Goal: Transaction & Acquisition: Obtain resource

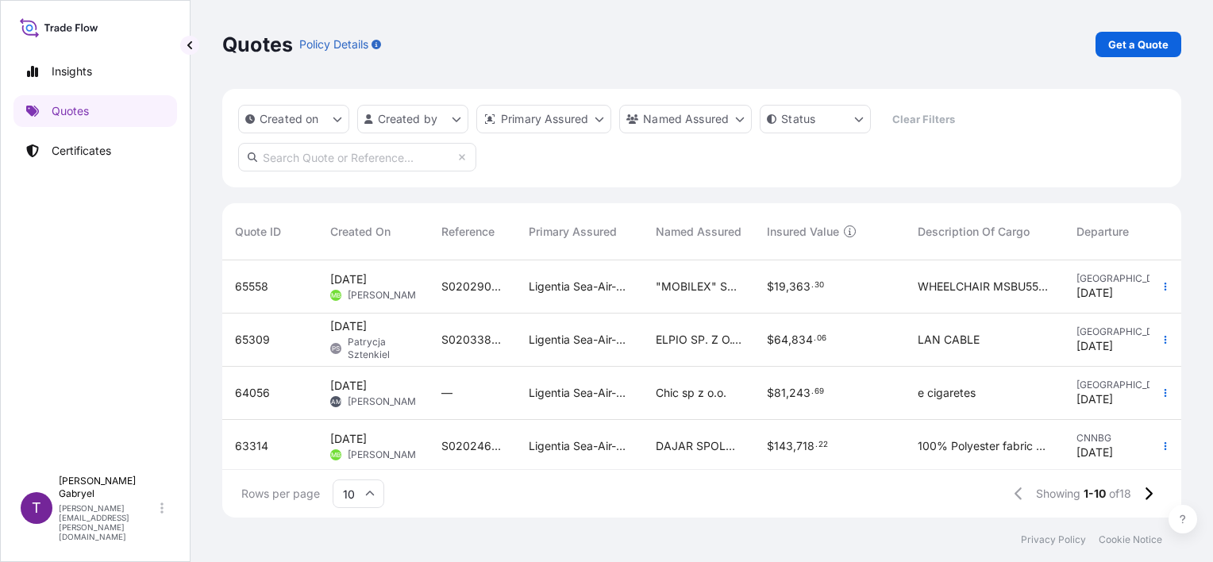
scroll to position [13, 13]
click at [1117, 50] on p "Get a Quote" at bounding box center [1138, 45] width 60 height 16
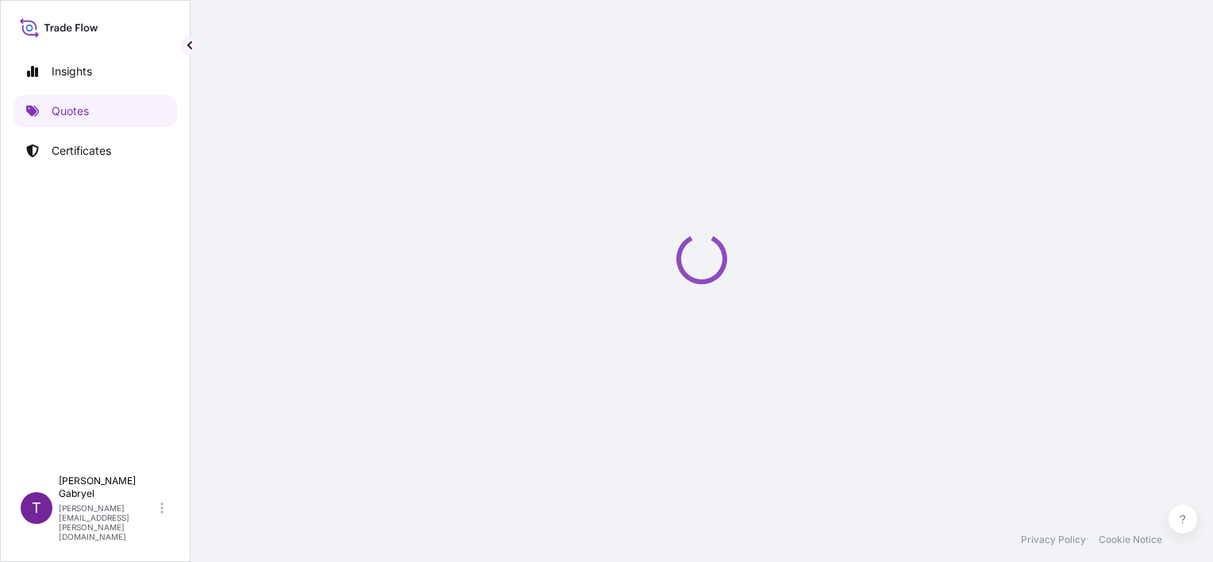
scroll to position [25, 0]
select select "Sea"
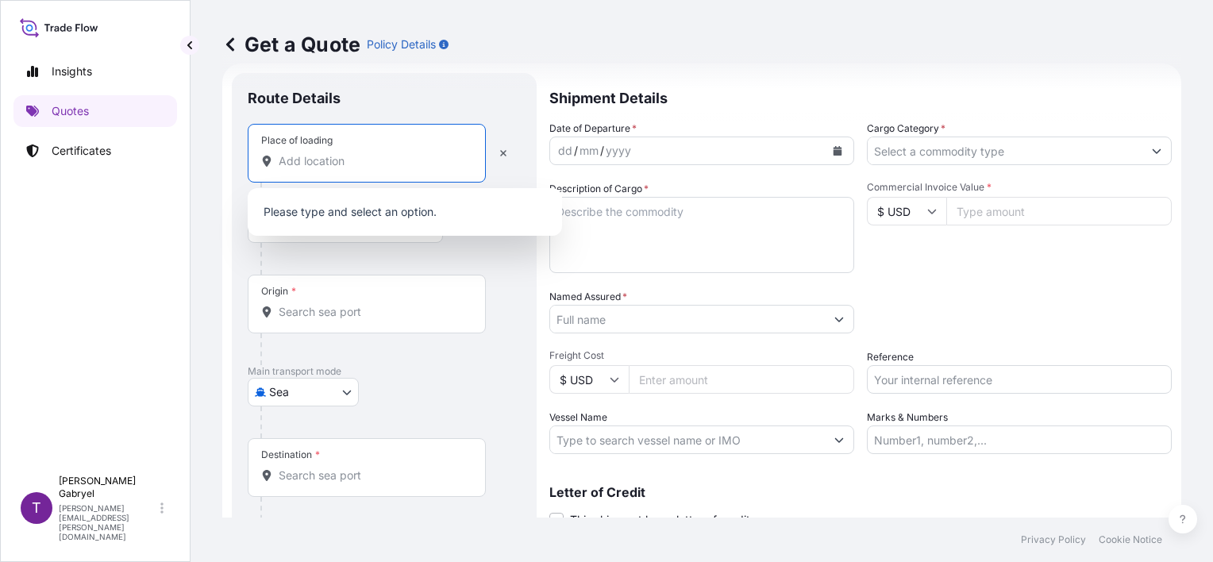
click at [389, 154] on input "Place of loading" at bounding box center [372, 161] width 187 height 16
paste input "Straszęcin"
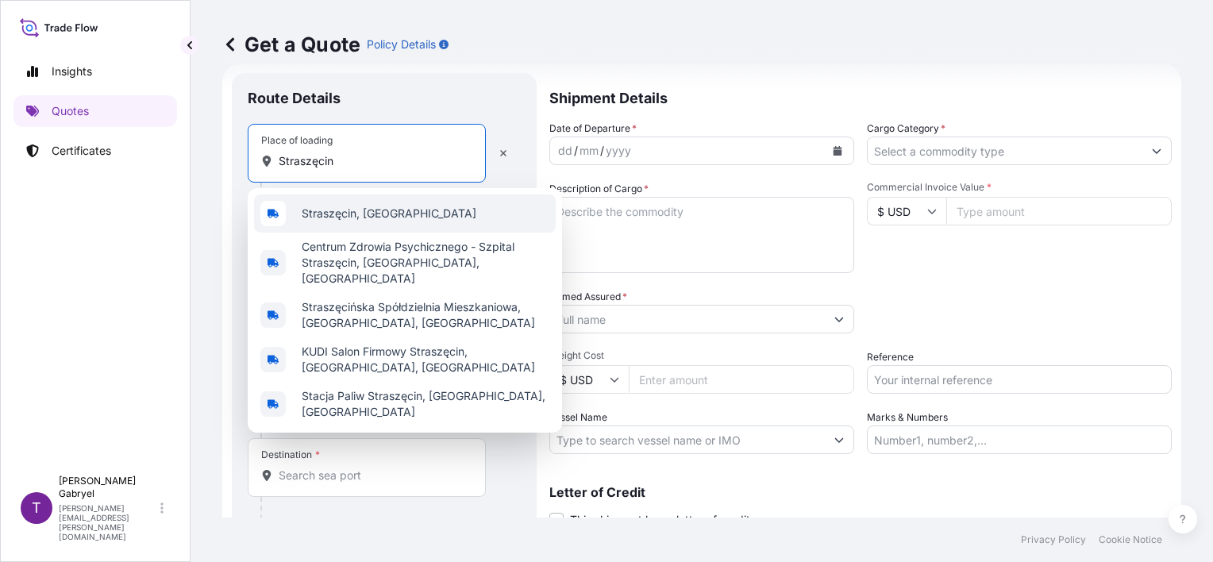
click at [389, 208] on span "Straszęcin, [GEOGRAPHIC_DATA]" at bounding box center [389, 214] width 175 height 16
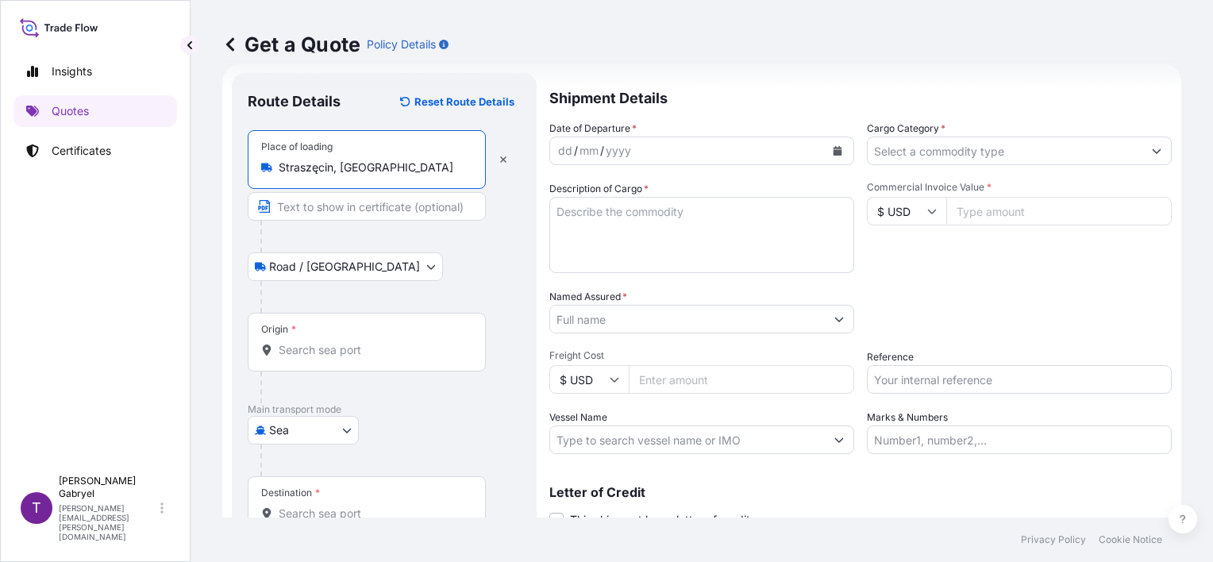
type input "Straszęcin, [GEOGRAPHIC_DATA]"
click at [337, 352] on input "Origin *" at bounding box center [372, 350] width 187 height 16
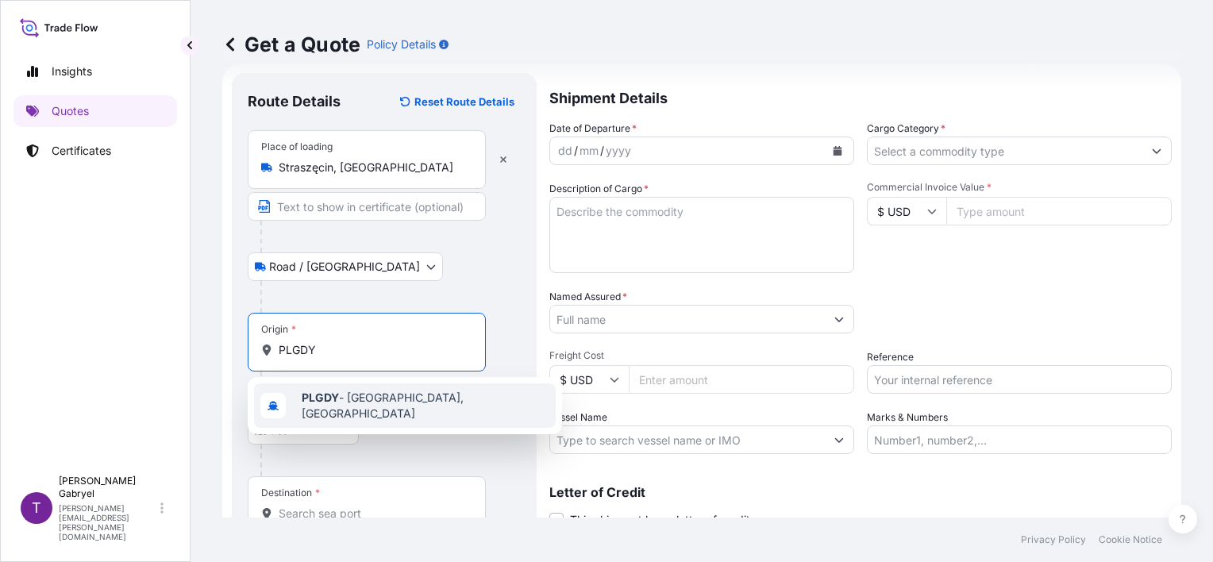
click at [345, 400] on span "PLGDY - [GEOGRAPHIC_DATA], [GEOGRAPHIC_DATA]" at bounding box center [426, 406] width 248 height 32
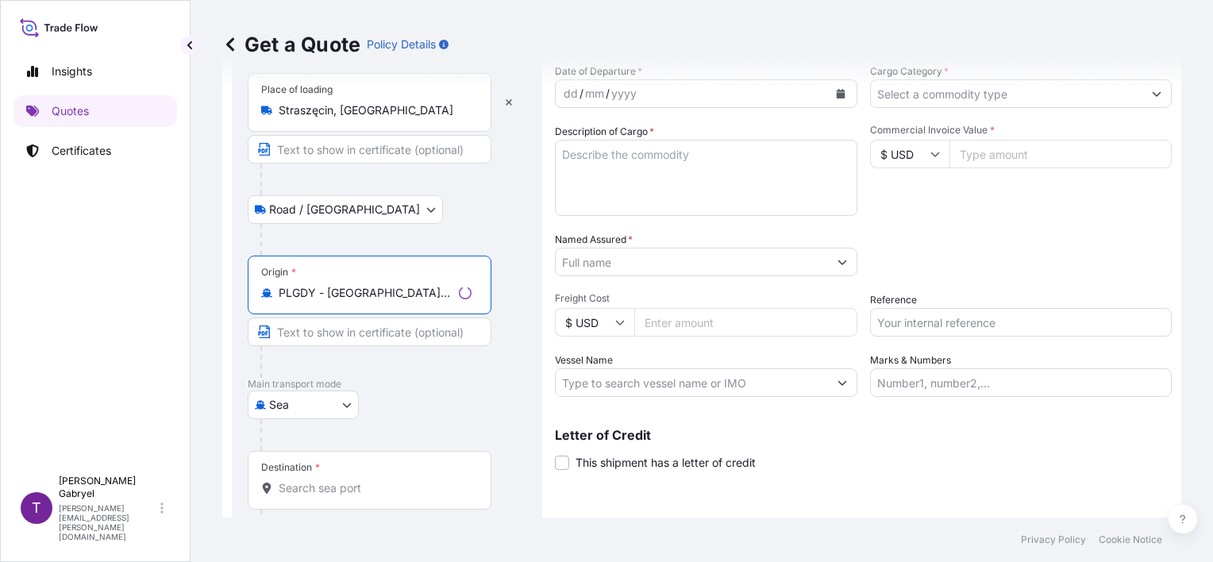
scroll to position [156, 0]
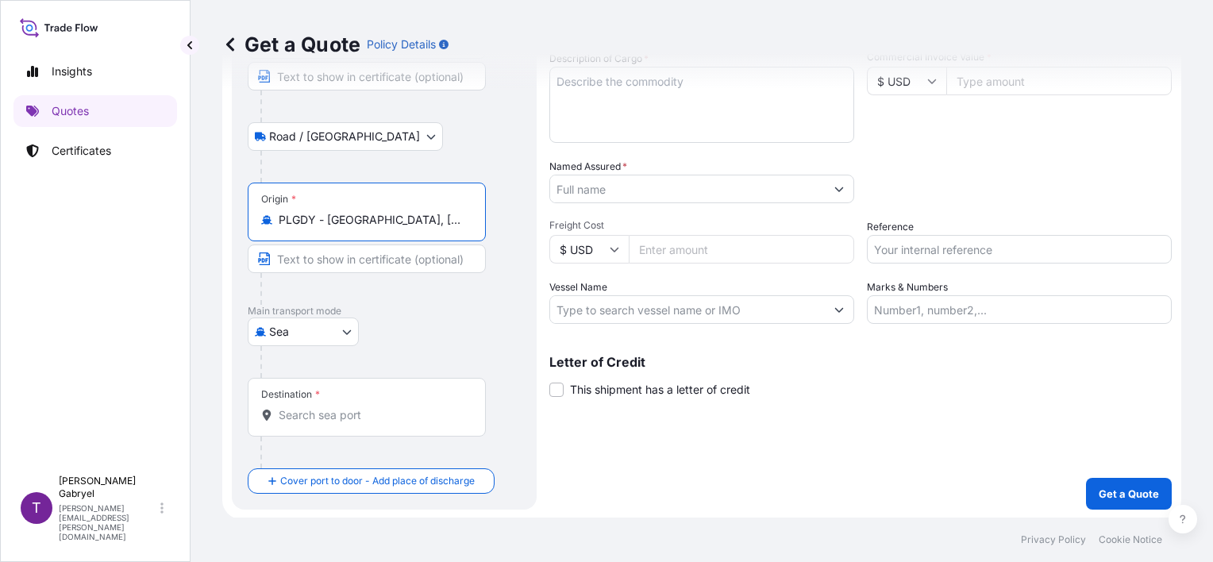
type input "PLGDY - [GEOGRAPHIC_DATA], [GEOGRAPHIC_DATA]"
click at [334, 419] on input "Destination *" at bounding box center [372, 415] width 187 height 16
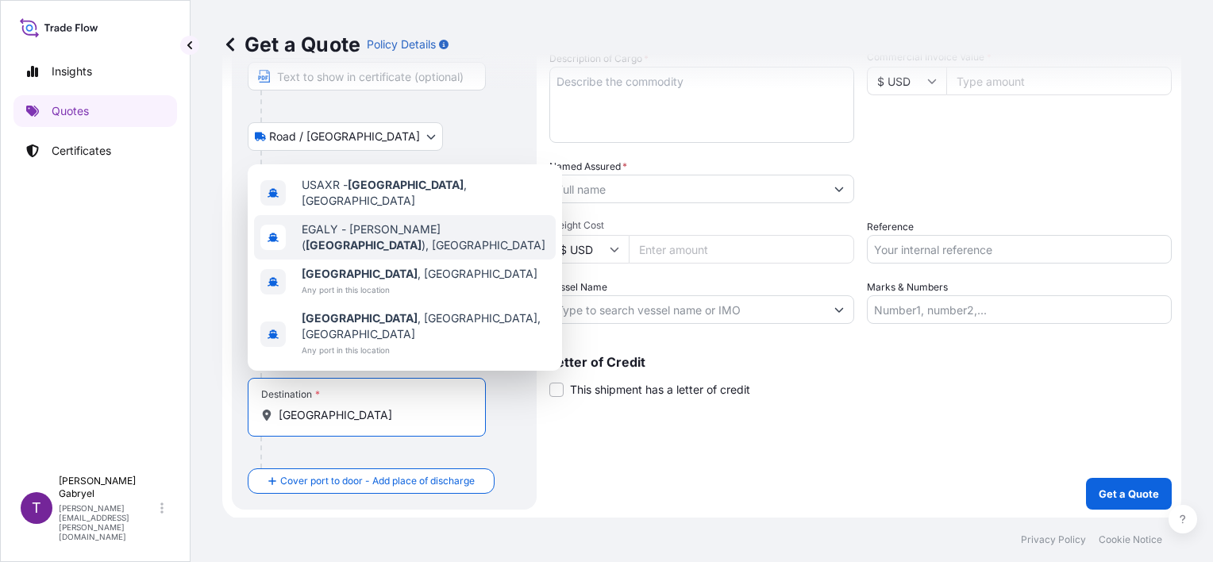
click at [418, 253] on span "[PERSON_NAME] ( [GEOGRAPHIC_DATA] ), [GEOGRAPHIC_DATA]" at bounding box center [426, 238] width 248 height 32
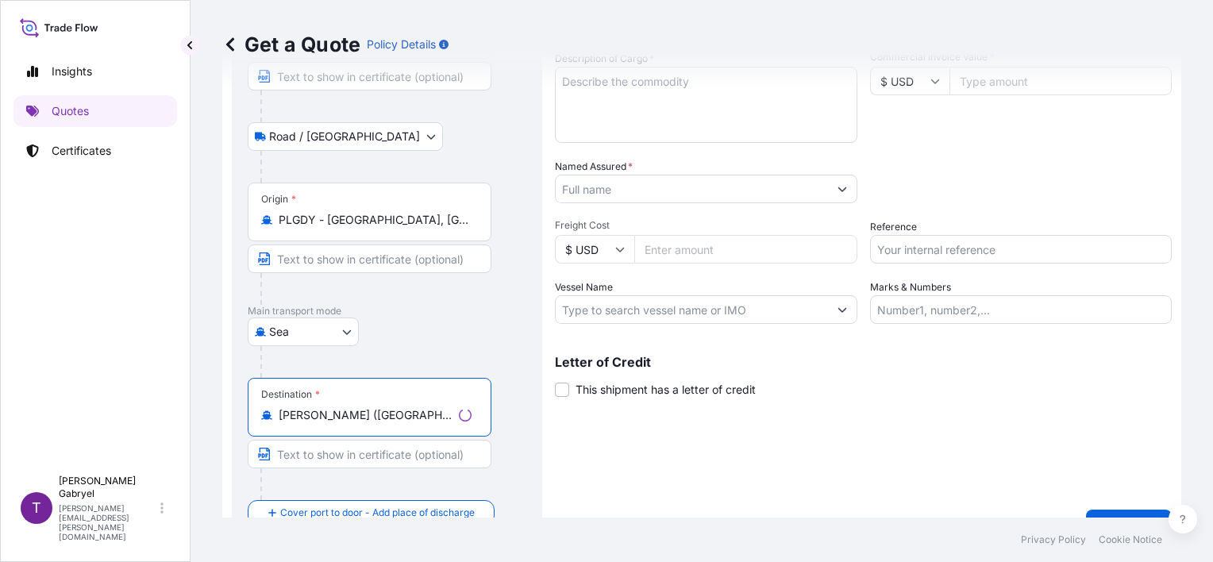
type input "[PERSON_NAME] ([GEOGRAPHIC_DATA]), [GEOGRAPHIC_DATA]"
click at [694, 453] on div "Shipment Details Date of Departure * dd / mm / yyyy Cargo Category * Descriptio…" at bounding box center [863, 242] width 617 height 599
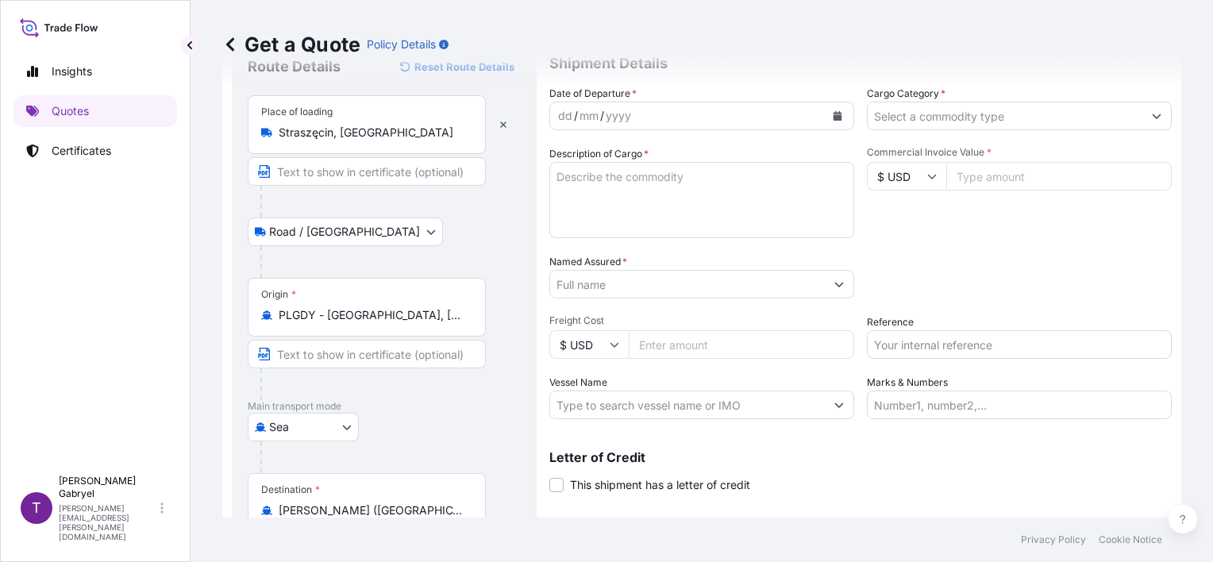
scroll to position [0, 0]
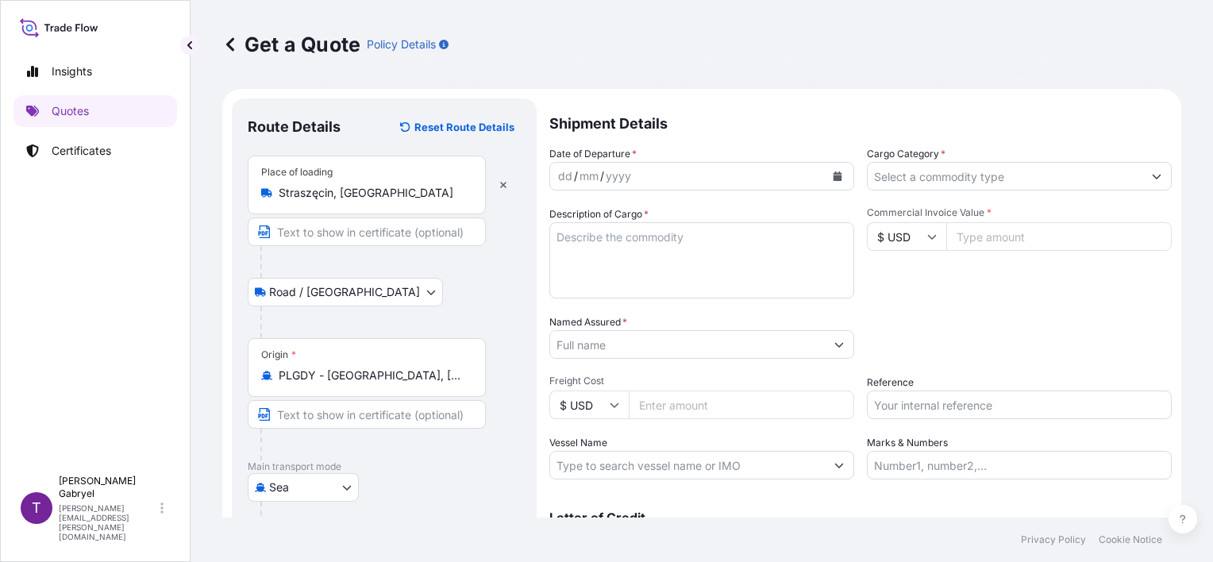
click at [826, 182] on button "Calendar" at bounding box center [837, 176] width 25 height 25
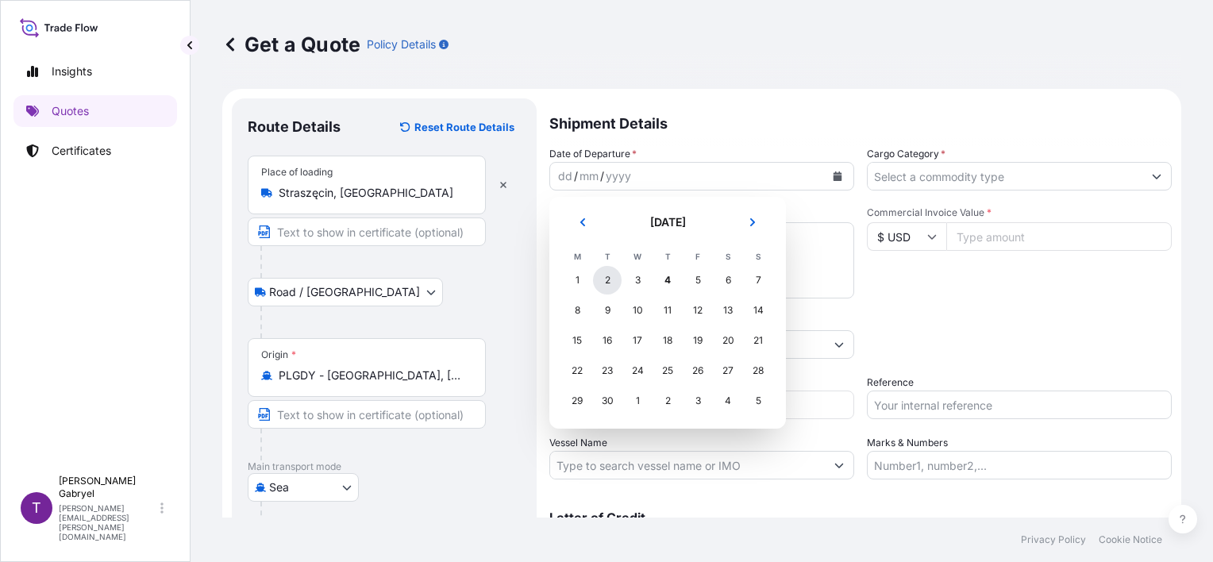
click at [596, 280] on div "2" at bounding box center [607, 280] width 29 height 29
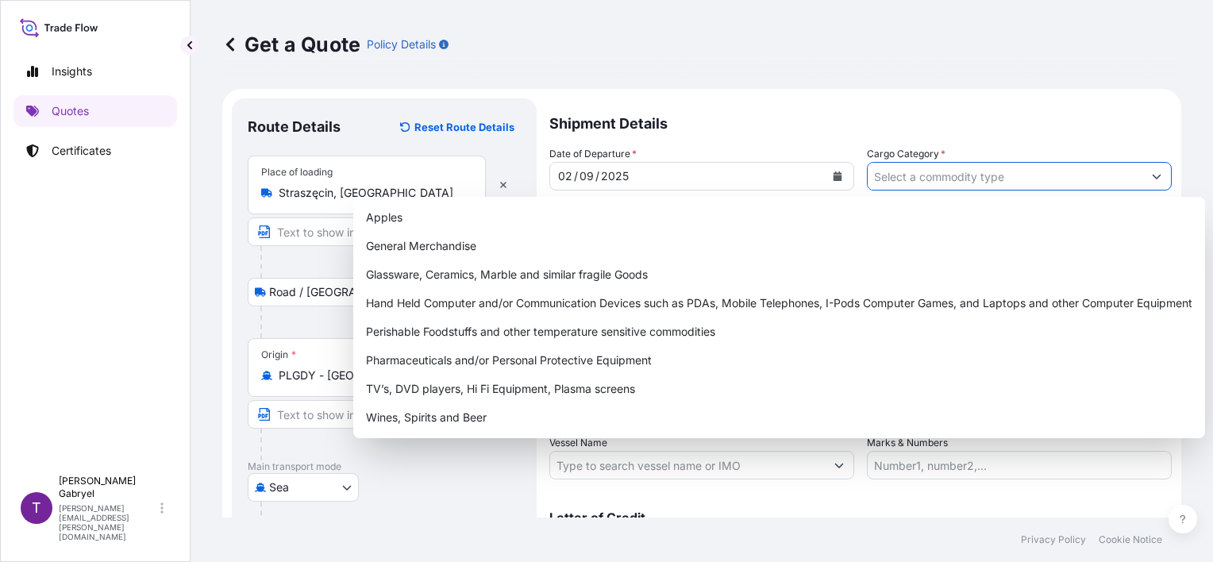
click at [958, 182] on input "Cargo Category *" at bounding box center [1005, 176] width 275 height 29
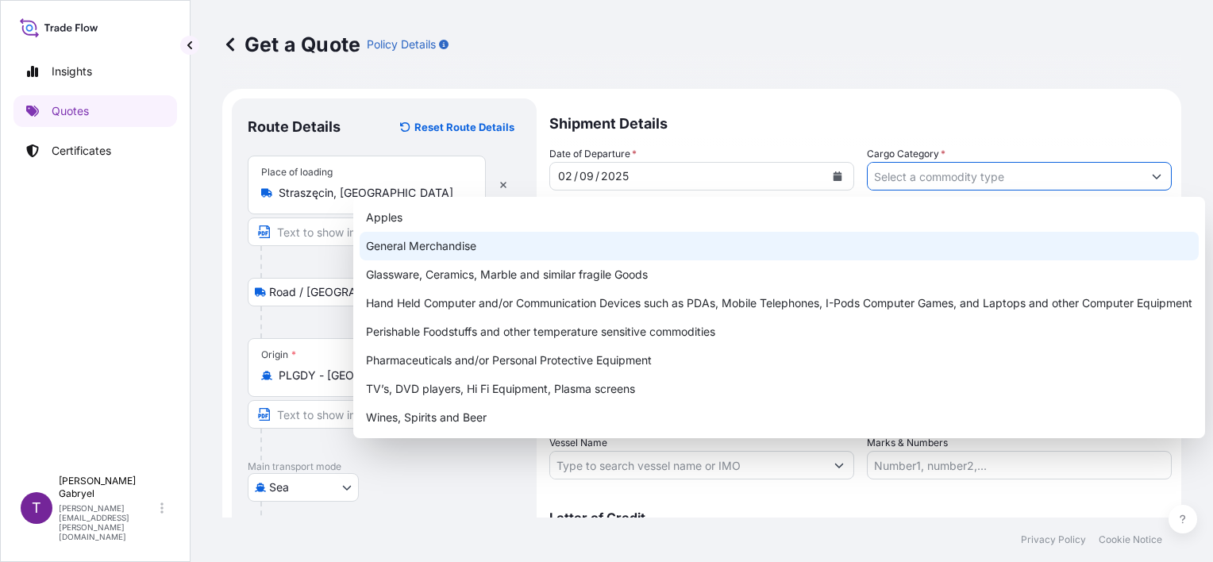
click at [813, 245] on div "General Merchandise" at bounding box center [779, 246] width 839 height 29
type input "General Merchandise"
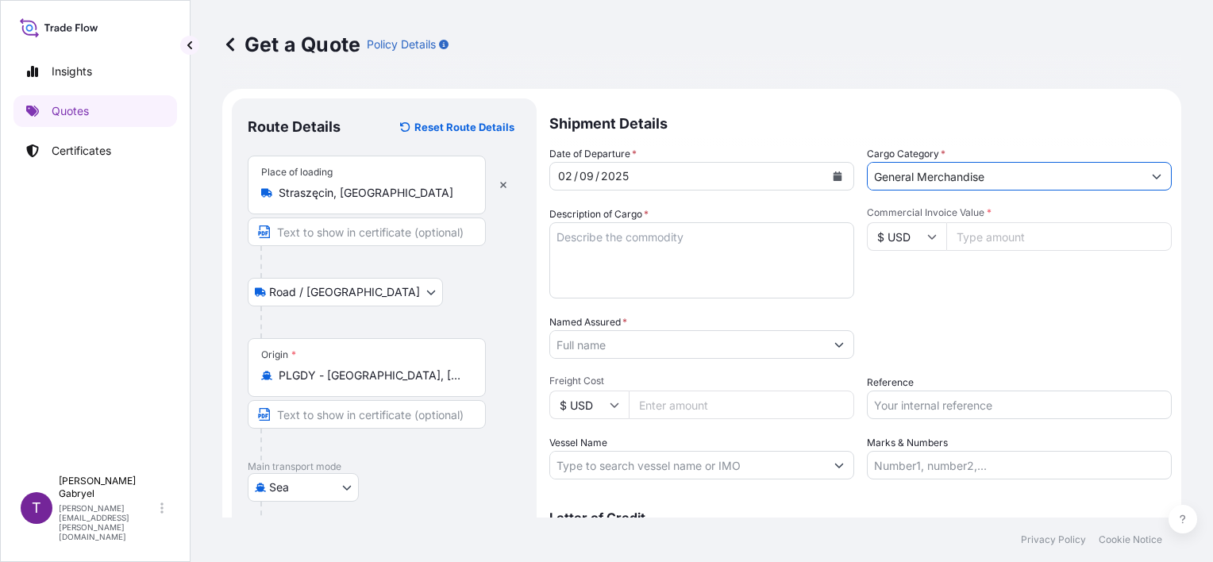
click at [919, 240] on input "$ USD" at bounding box center [906, 236] width 79 height 29
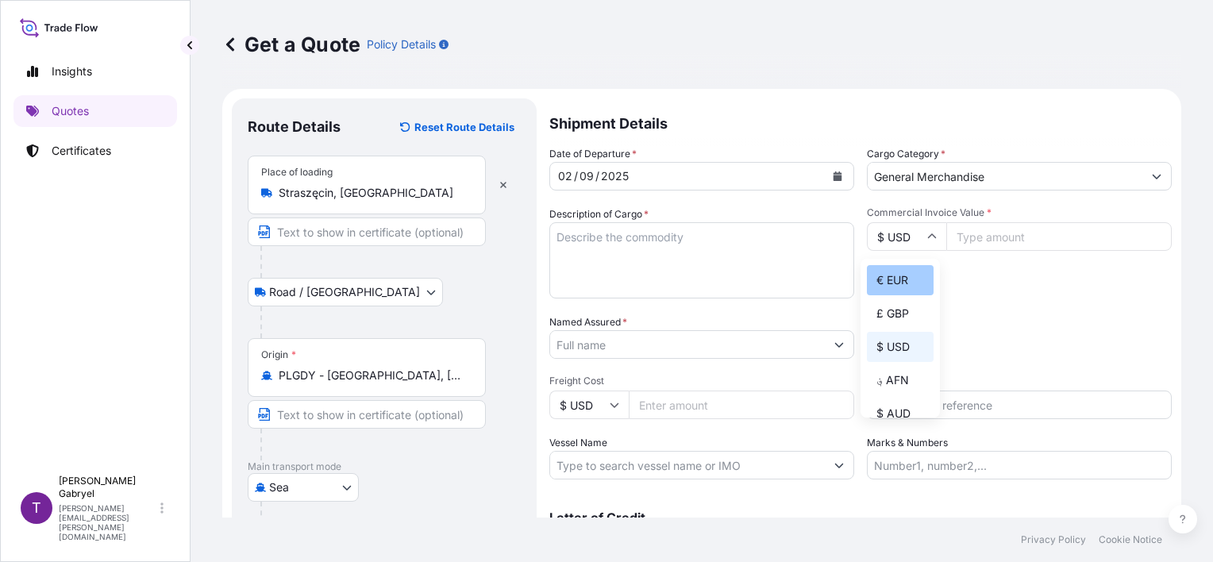
click at [907, 272] on div "€ EUR" at bounding box center [900, 280] width 67 height 30
type input "€ EUR"
click at [995, 238] on input "Commercial Invoice Value *" at bounding box center [1058, 236] width 225 height 29
type input "38000"
click at [592, 337] on input "Named Assured *" at bounding box center [687, 344] width 275 height 29
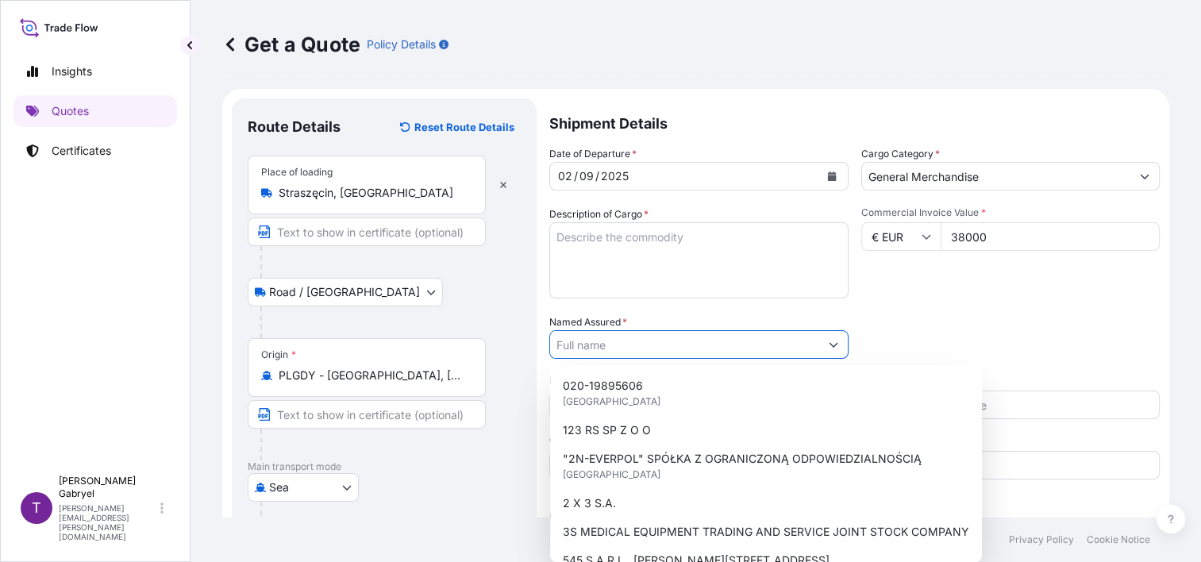
paste input "Moga Food"
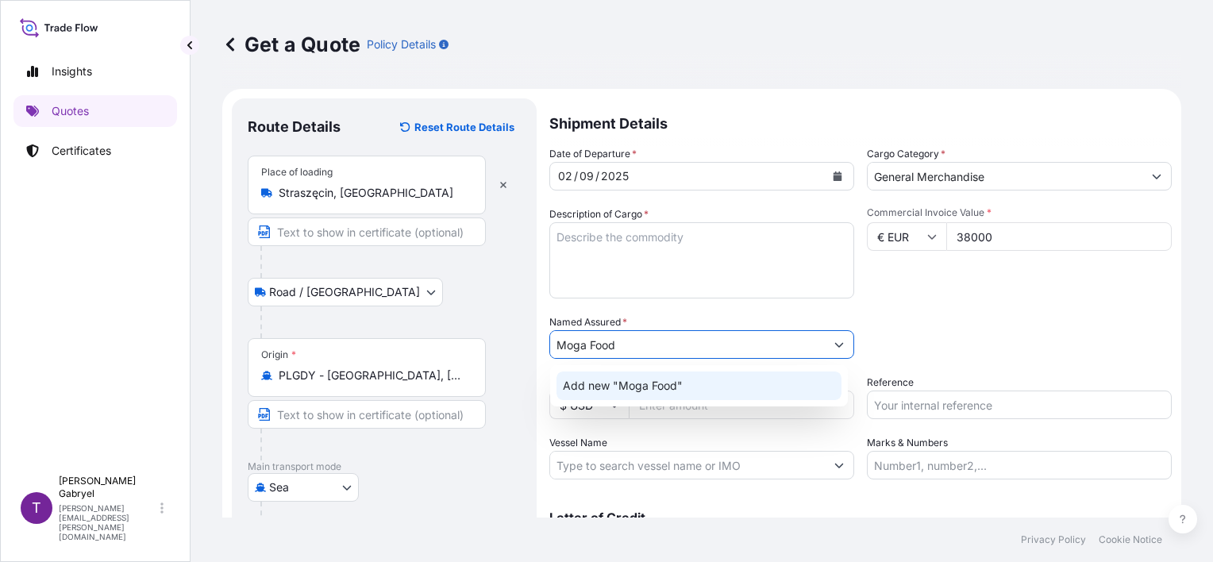
click at [632, 384] on span "Add new "Moga Food"" at bounding box center [623, 386] width 120 height 16
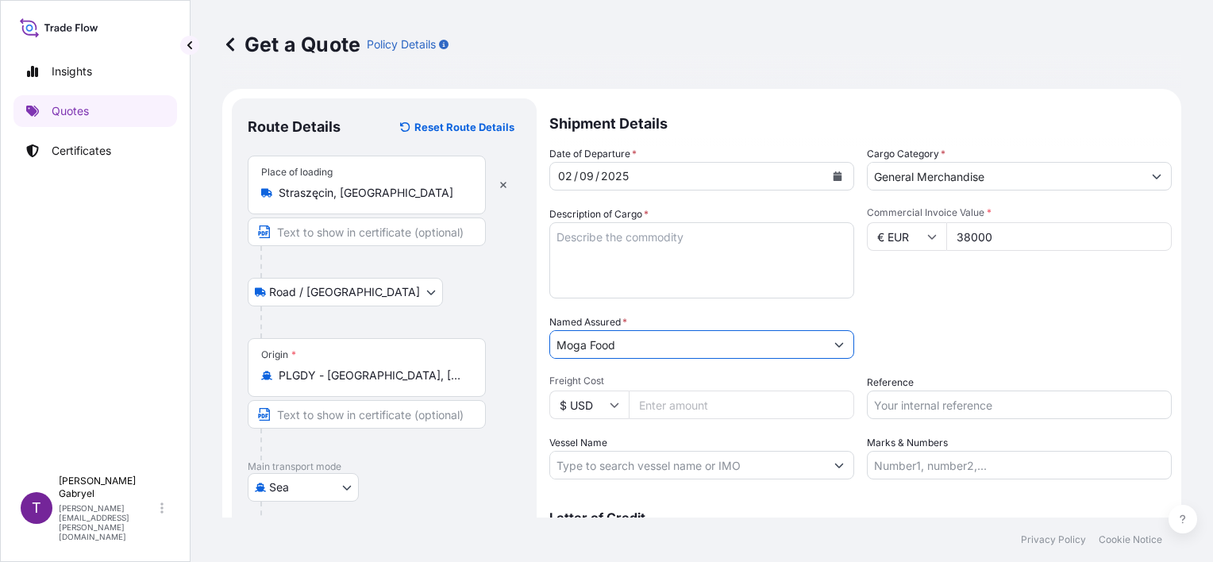
type input "Moga Food"
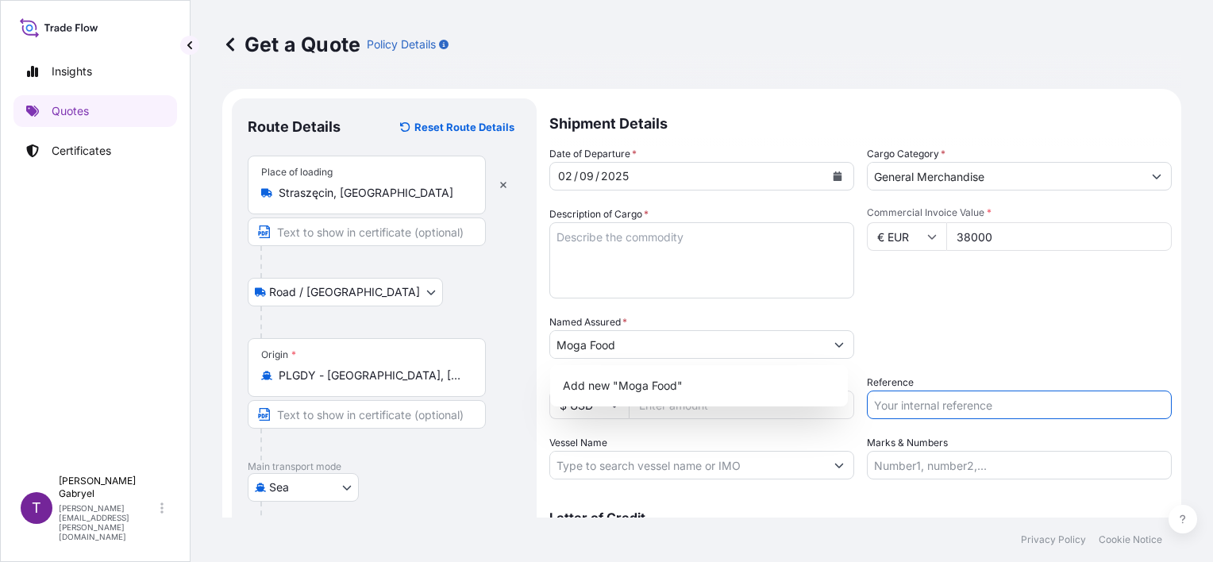
click at [914, 403] on input "Reference" at bounding box center [1019, 405] width 305 height 29
paste input "S02018677"
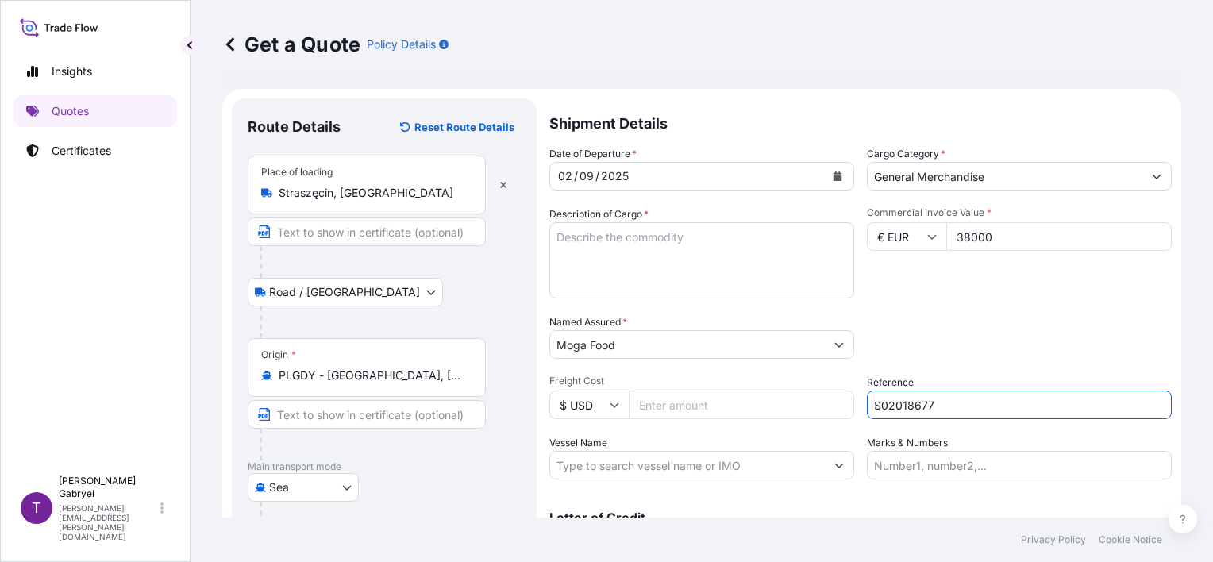
type input "S02018677"
click at [615, 464] on input "Vessel Name" at bounding box center [687, 465] width 275 height 29
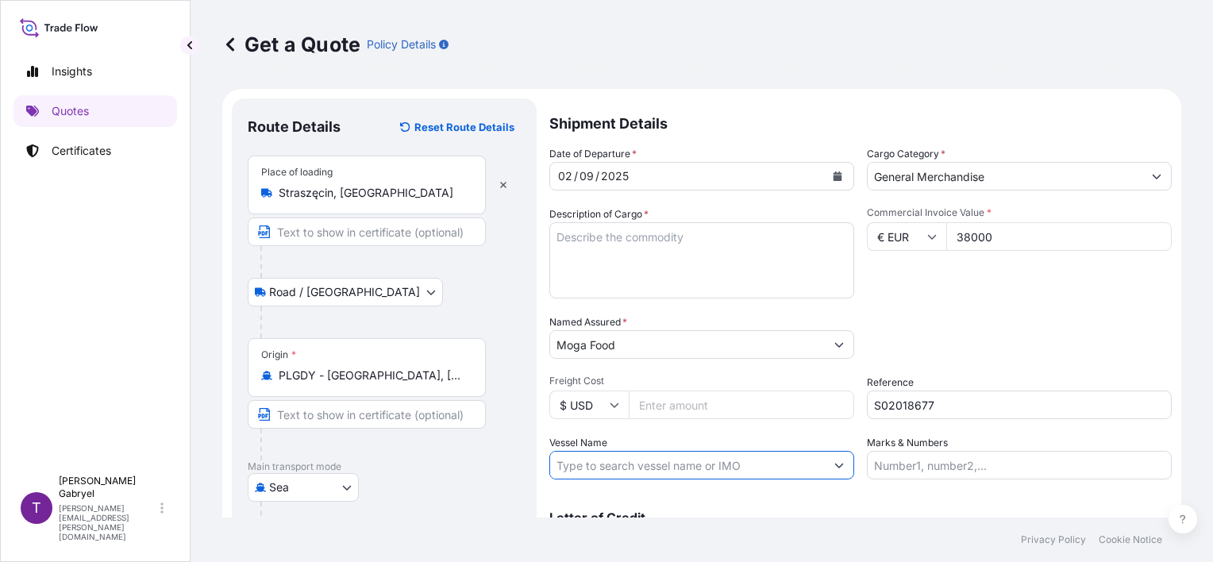
paste input "NORDICA 054S"
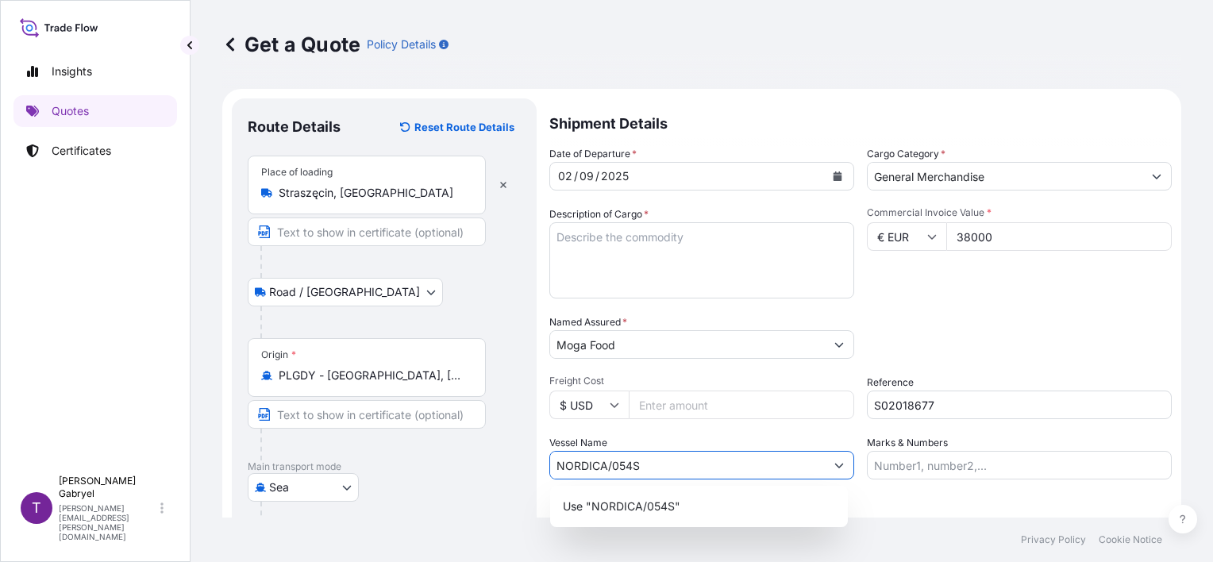
type input "NORDICA/054S"
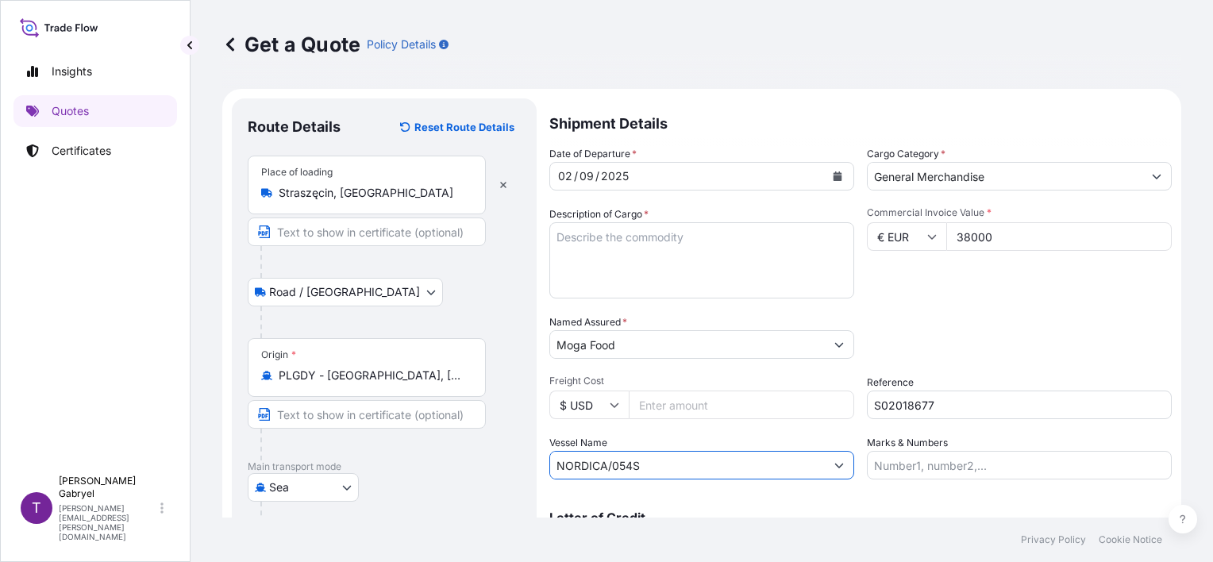
click at [662, 278] on textarea "Description of Cargo *" at bounding box center [701, 260] width 305 height 76
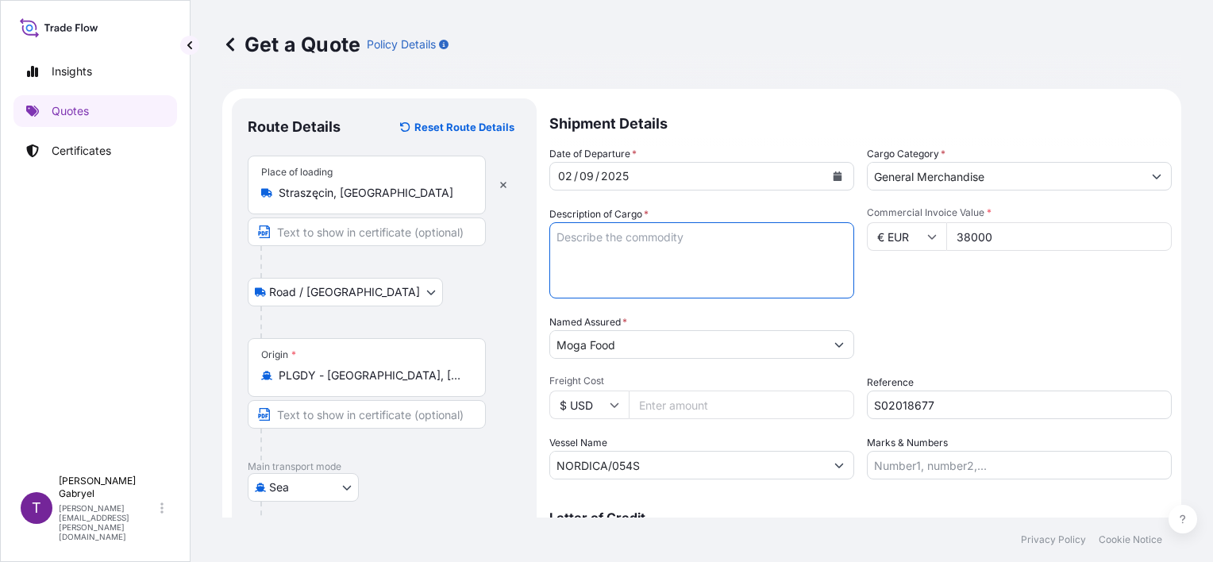
paste textarea "EVAPORATOR FOR THE FREEZING TUNNEL TYPE TZF-3A+ UDS TOGETHER WITH PARTS NECESSA…"
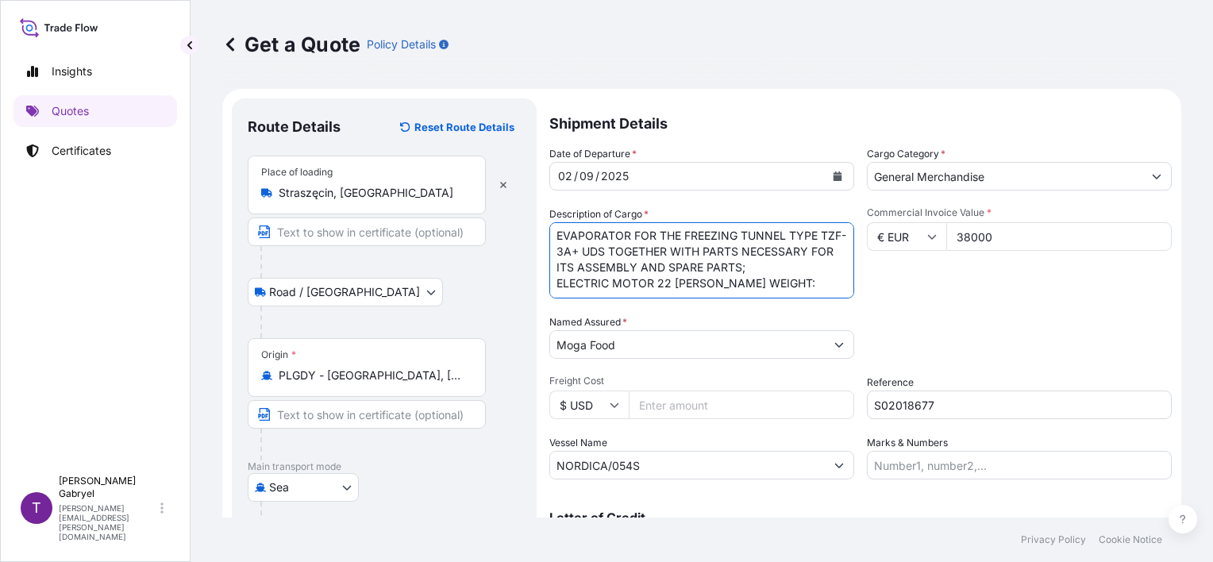
scroll to position [41, 0]
click at [683, 270] on textarea "EVAPORATOR FOR THE FREEZING TUNNEL TYPE TZF-3A+ UDS TOGETHER WITH PARTS NECESSA…" at bounding box center [701, 260] width 305 height 76
paste textarea "5460"
click at [689, 291] on textarea "EVAPORATOR FOR THE FREEZING TUNNEL TYPE TZF-3A+ UDS TOGETHER WITH PARTS NECESSA…" at bounding box center [701, 260] width 305 height 76
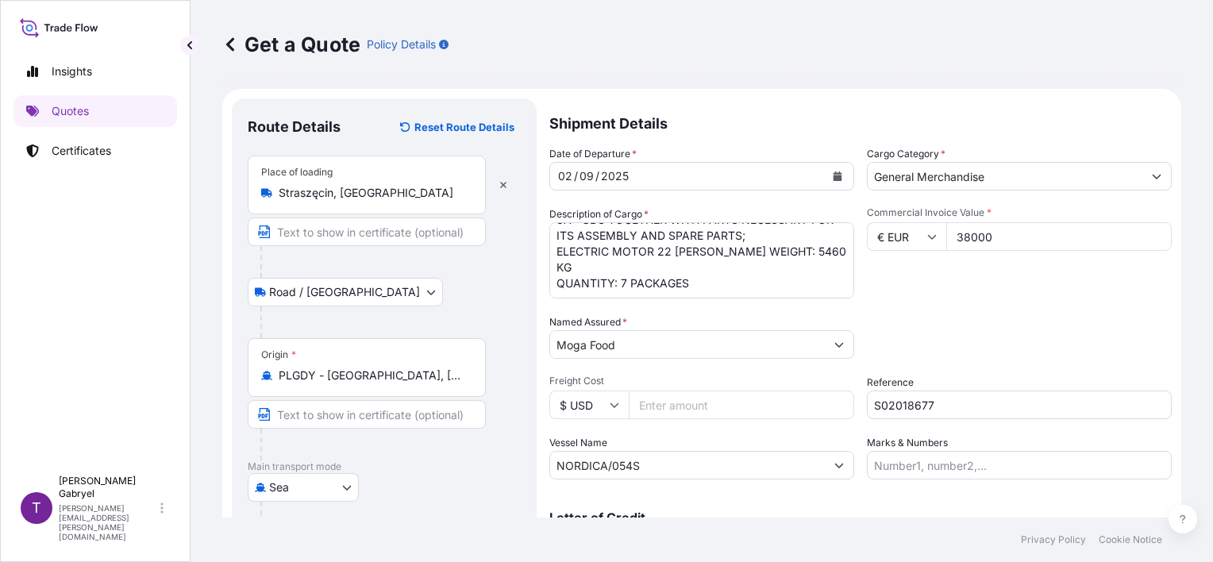
drag, startPoint x: 669, startPoint y: 272, endPoint x: 692, endPoint y: 279, distance: 23.9
click at [669, 272] on textarea "EVAPORATOR FOR THE FREEZING TUNNEL TYPE TZF-3A+ UDS TOGETHER WITH PARTS NECESSA…" at bounding box center [701, 260] width 305 height 76
click at [726, 279] on textarea "EVAPORATOR FOR THE FREEZING TUNNEL TYPE TZF-3A+ UDS TOGETHER WITH PARTS NECESSA…" at bounding box center [701, 260] width 305 height 76
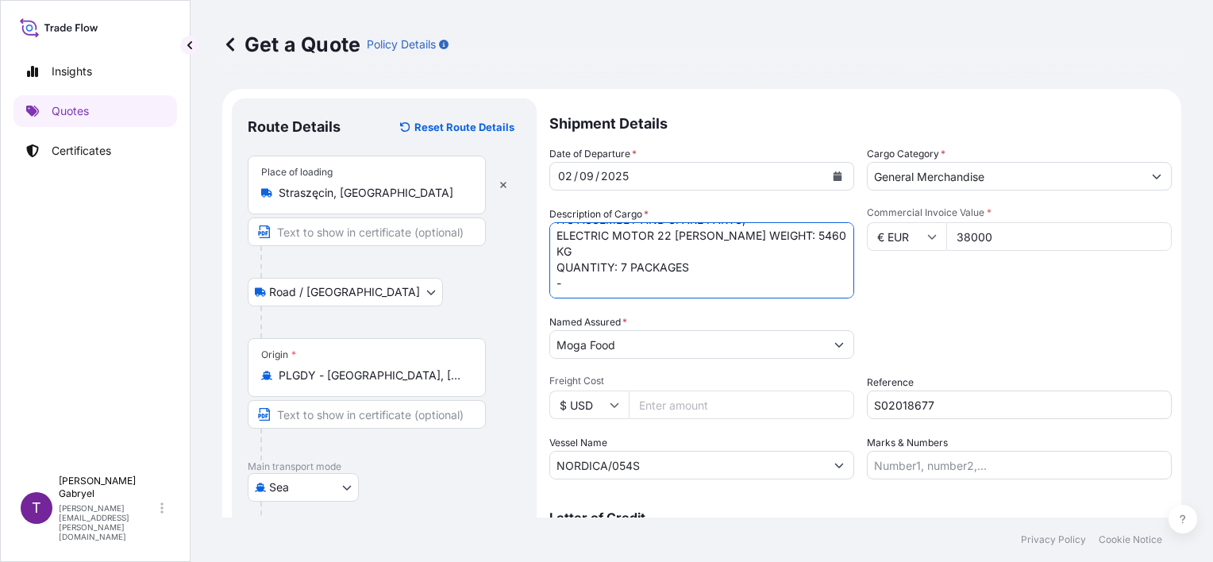
paste textarea "NYKU3934793"
click at [723, 255] on textarea "EVAPORATOR FOR THE FREEZING TUNNEL TYPE TZF-3A+ UDS TOGETHER WITH PARTS NECESSA…" at bounding box center [701, 260] width 305 height 76
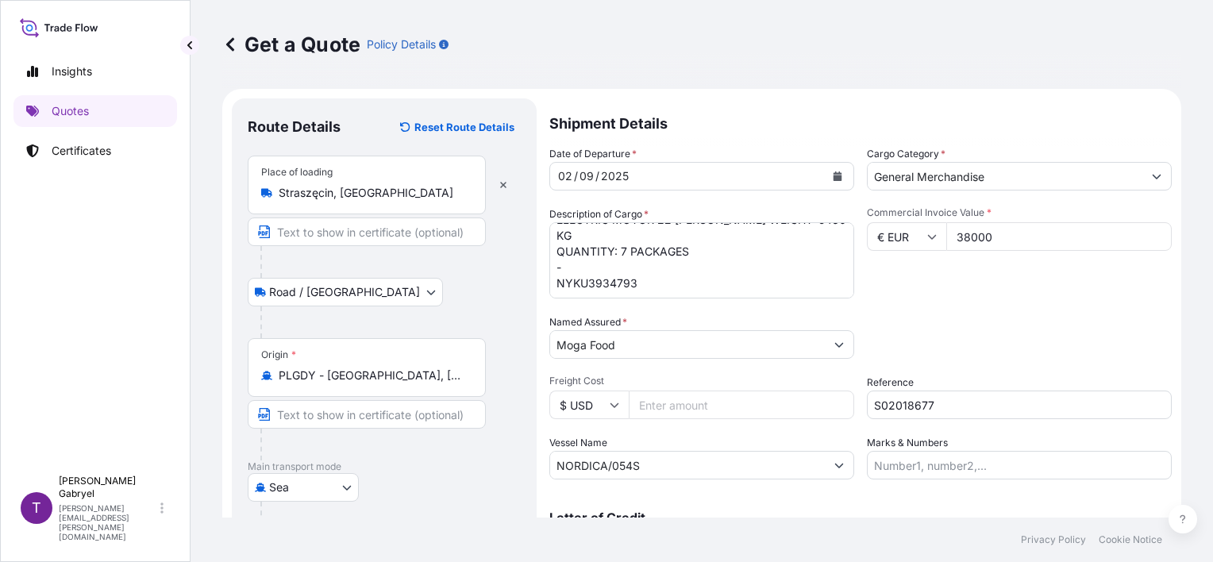
click at [702, 278] on textarea "EVAPORATOR FOR THE FREEZING TUNNEL TYPE TZF-3A+ UDS TOGETHER WITH PARTS NECESSA…" at bounding box center [701, 260] width 305 height 76
type textarea "EVAPORATOR FOR THE FREEZING TUNNEL TYPE TZF-3A+ UDS TOGETHER WITH PARTS NECESSA…"
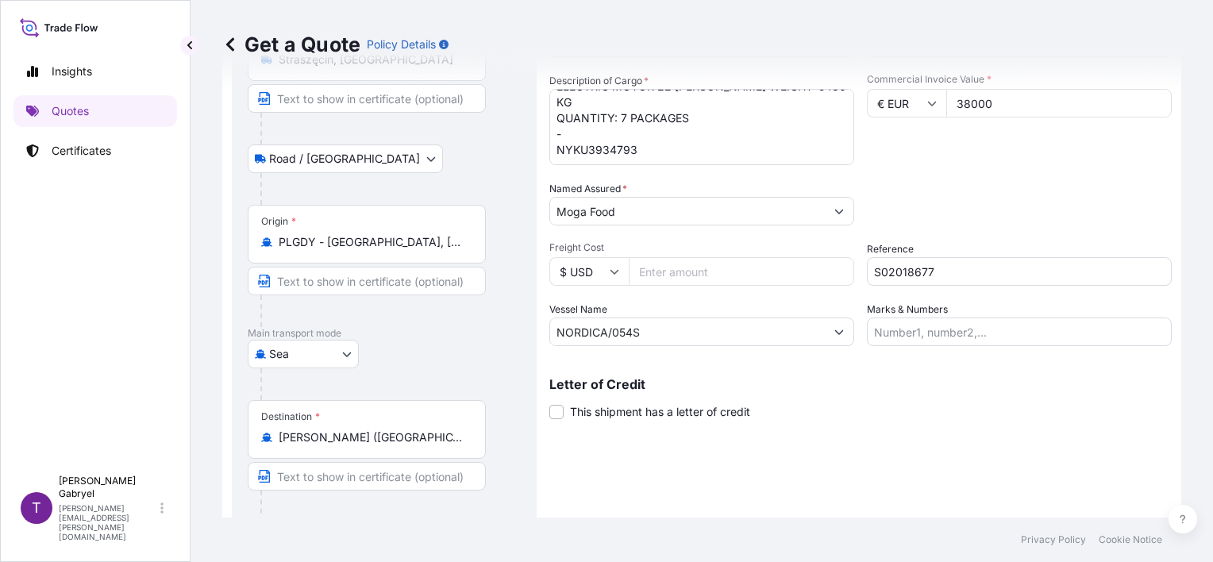
scroll to position [187, 0]
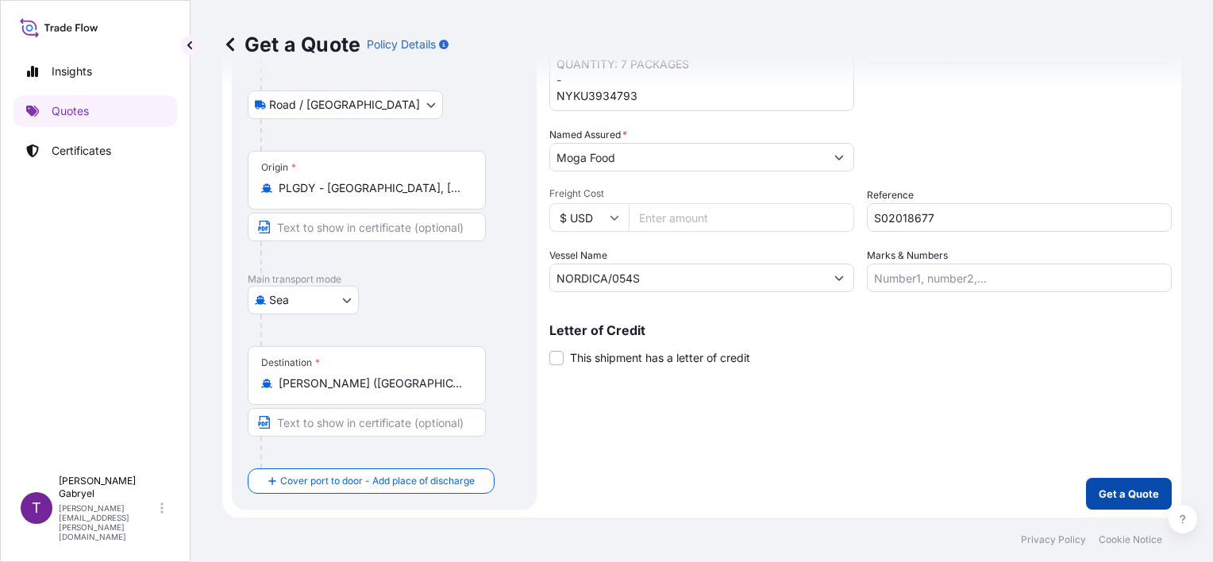
click at [1105, 492] on p "Get a Quote" at bounding box center [1129, 494] width 60 height 16
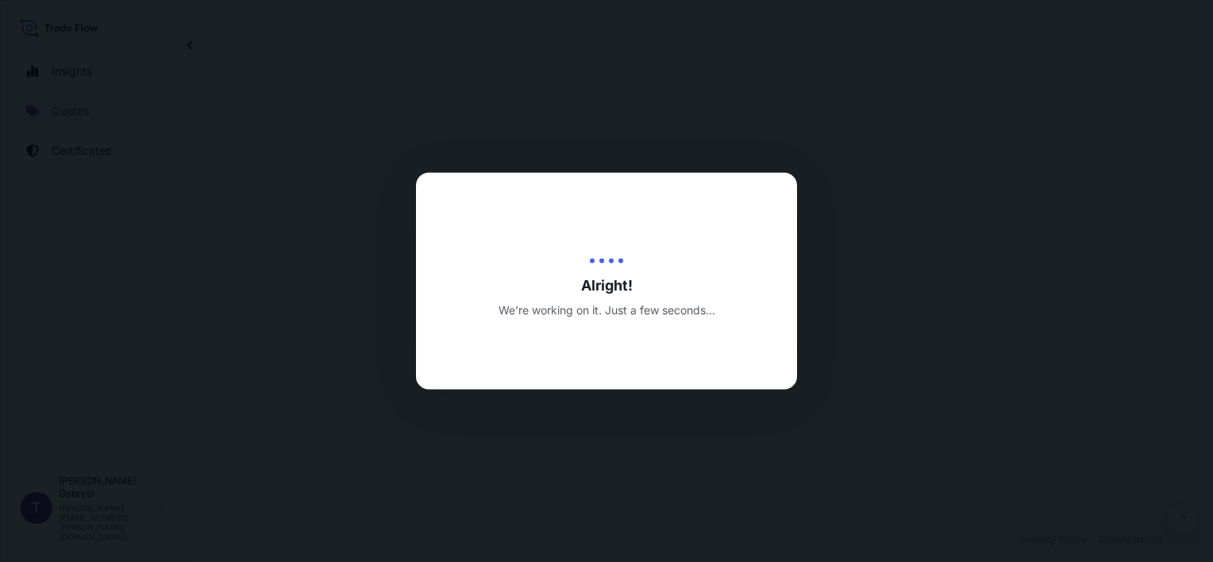
select select "Road / [GEOGRAPHIC_DATA]"
select select "Sea"
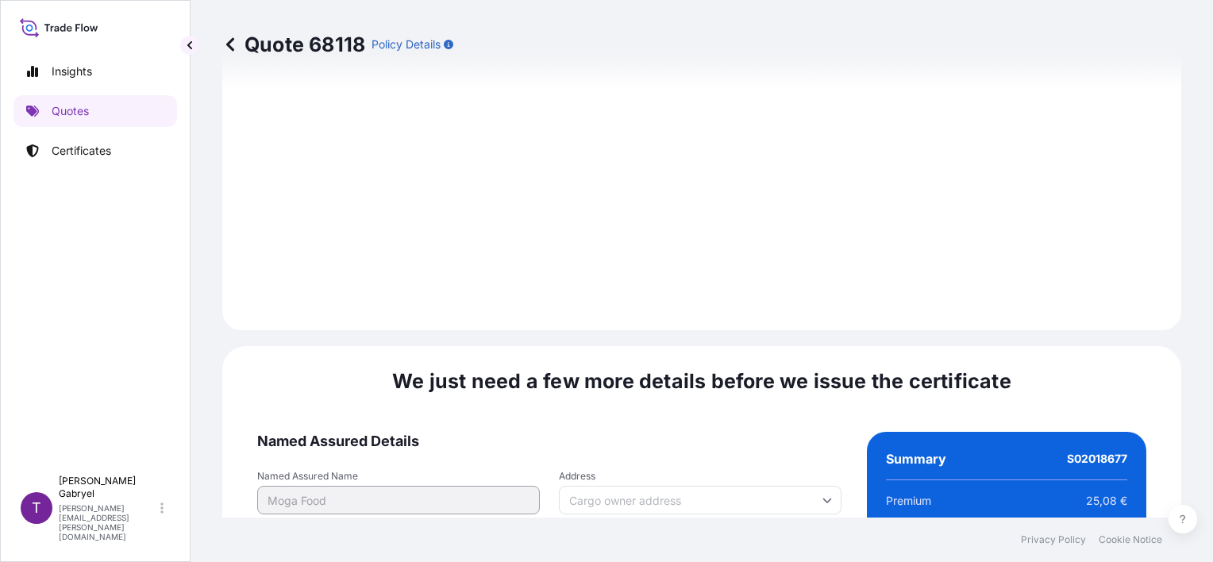
scroll to position [2056, 0]
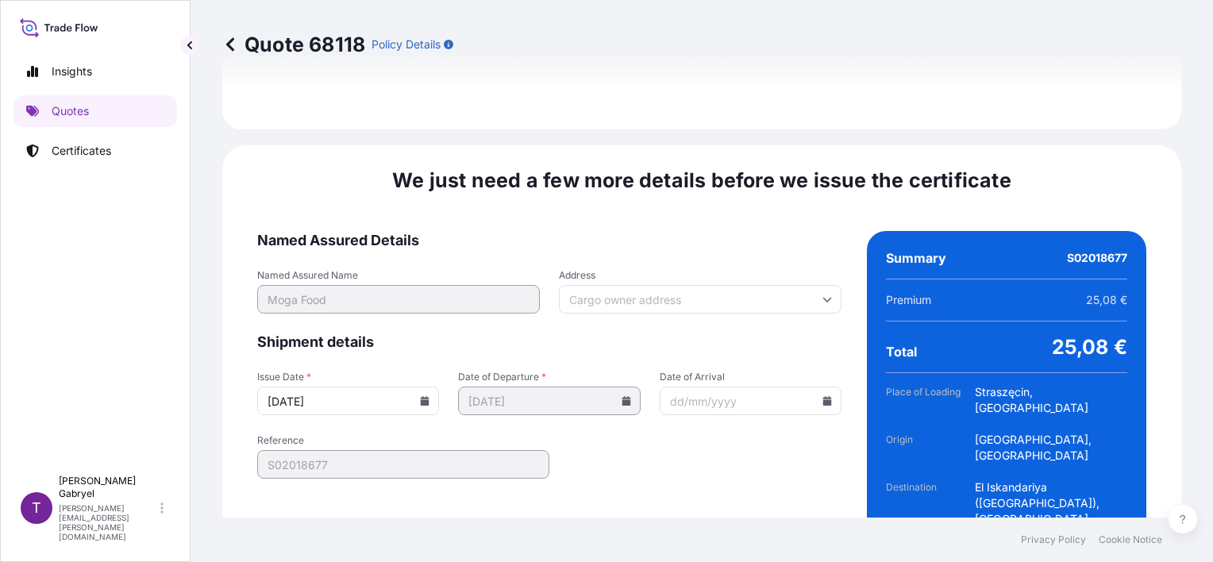
click at [421, 396] on icon at bounding box center [425, 401] width 9 height 10
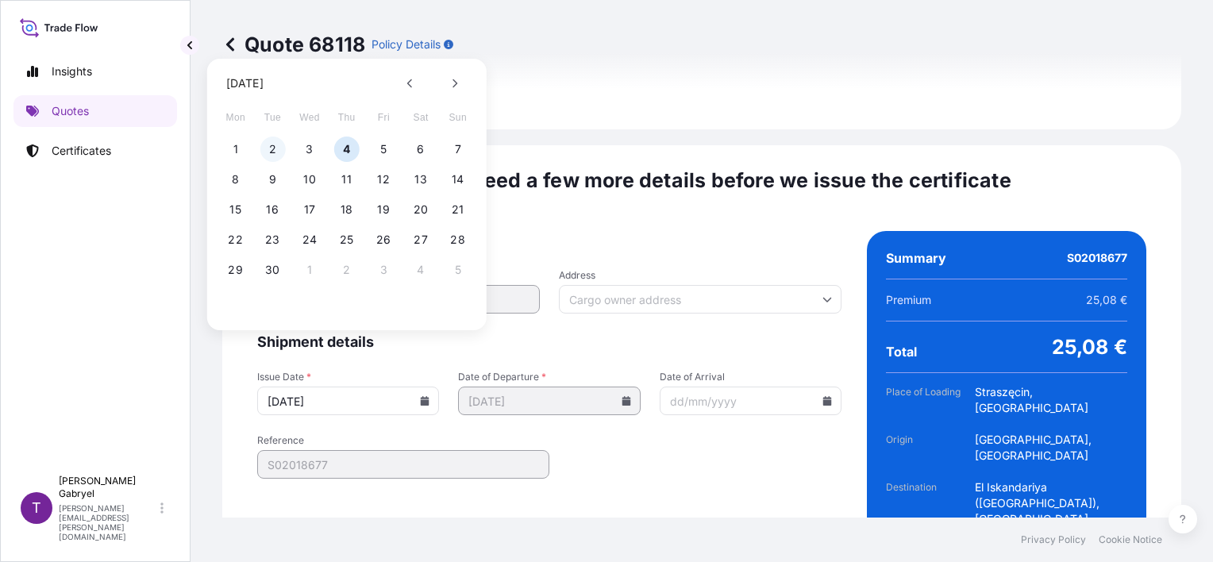
click at [273, 149] on button "2" at bounding box center [272, 149] width 25 height 25
type input "[DATE]"
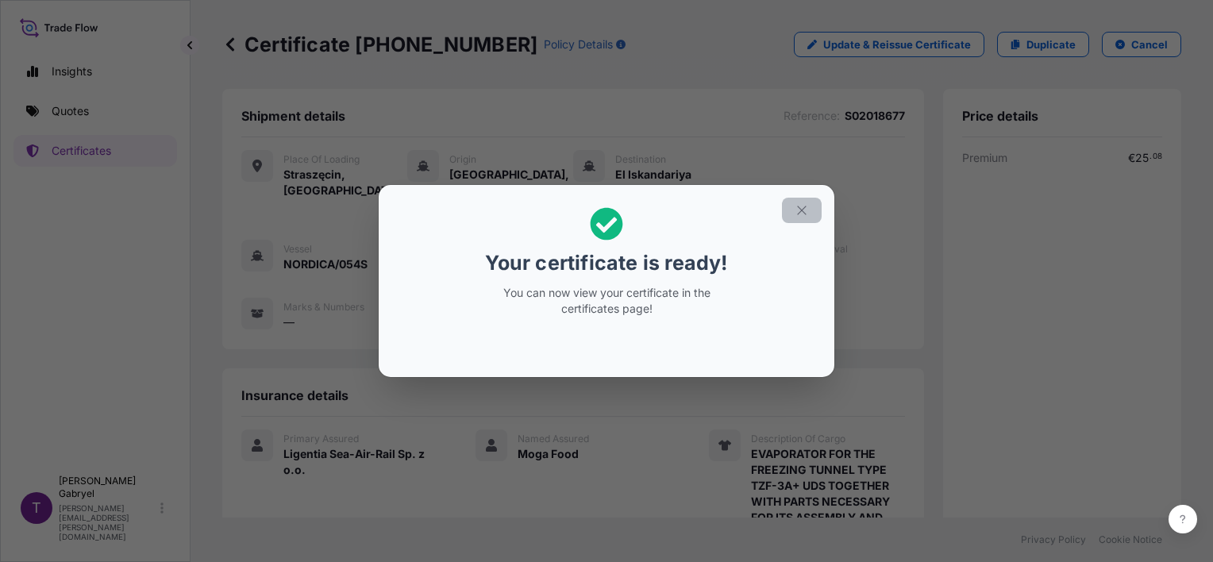
click at [806, 214] on icon "button" at bounding box center [801, 210] width 9 height 9
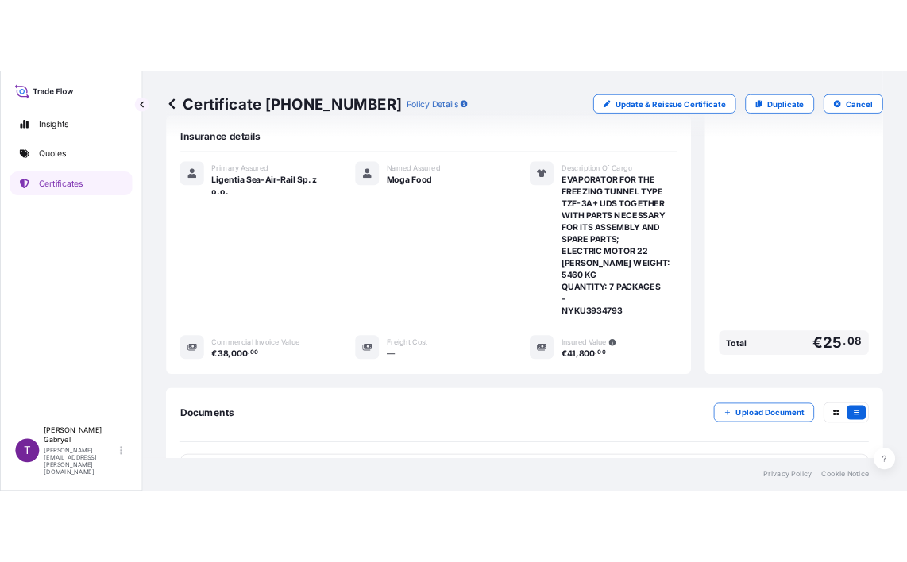
scroll to position [397, 0]
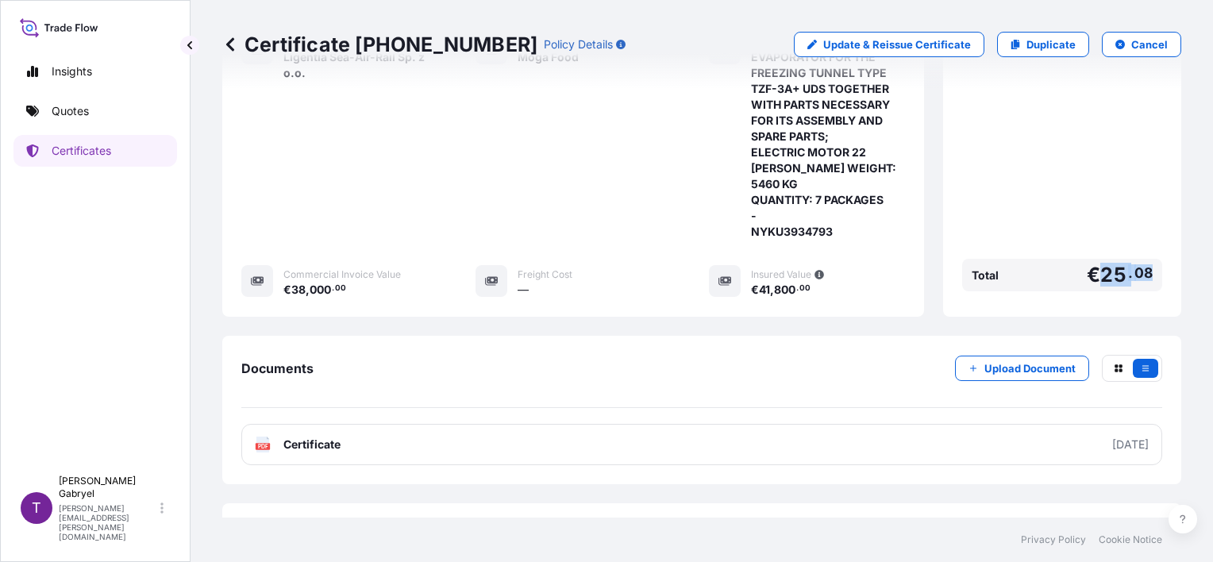
drag, startPoint x: 1144, startPoint y: 242, endPoint x: 1092, endPoint y: 241, distance: 51.6
click at [1092, 259] on div "Total € 25 . 08" at bounding box center [1062, 275] width 200 height 33
copy span "25 . 08"
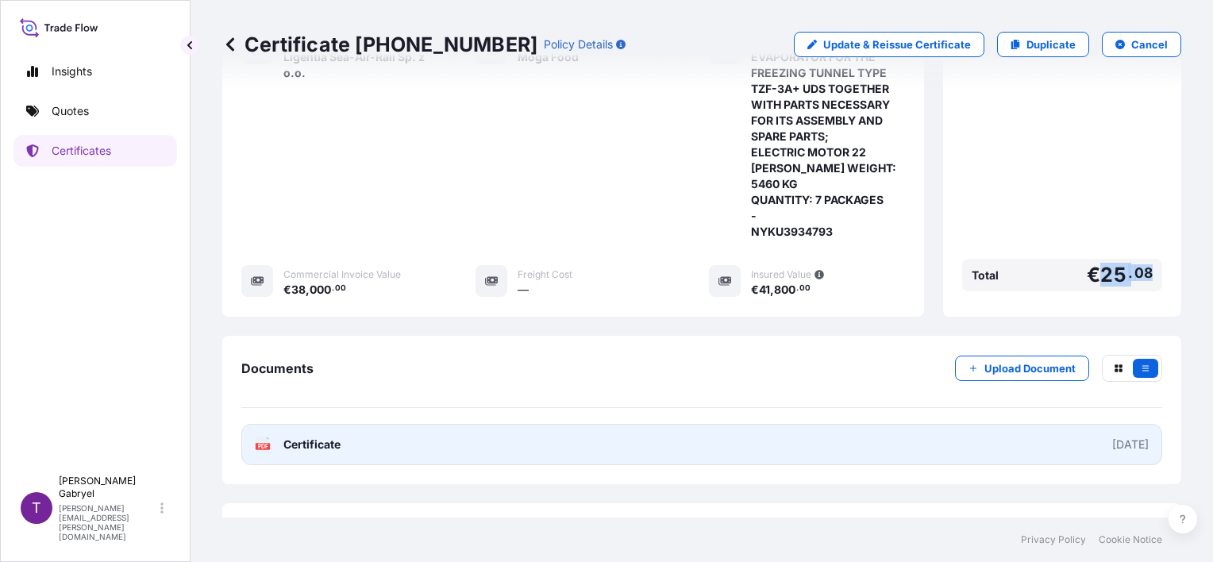
click at [476, 424] on link "PDF Certificate [DATE]" at bounding box center [701, 444] width 921 height 41
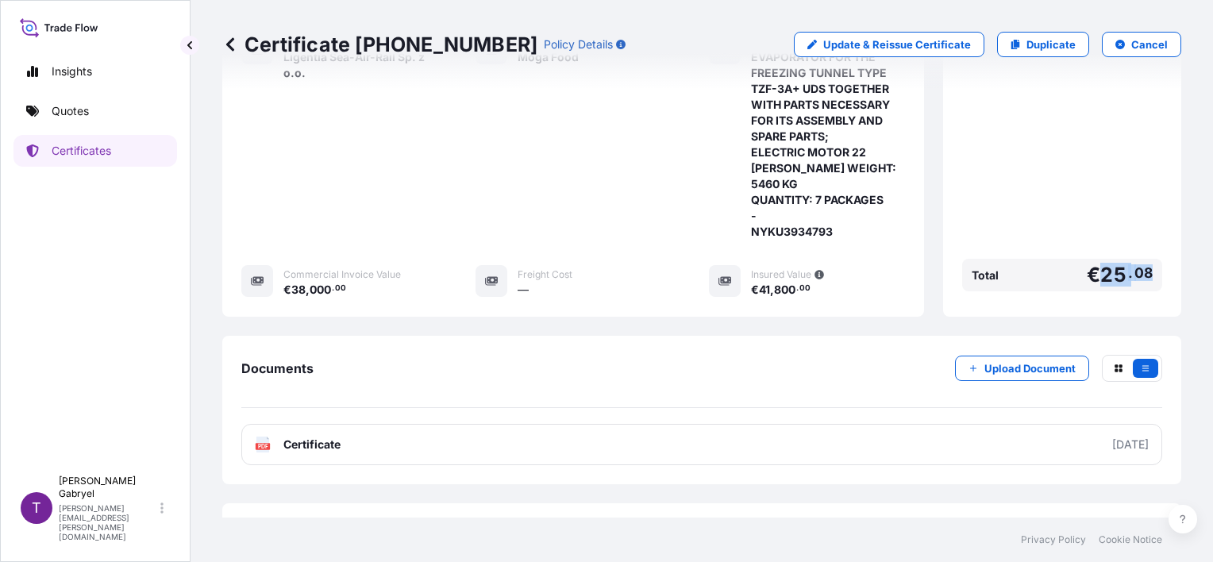
scroll to position [0, 0]
